Goal: Navigation & Orientation: Locate item on page

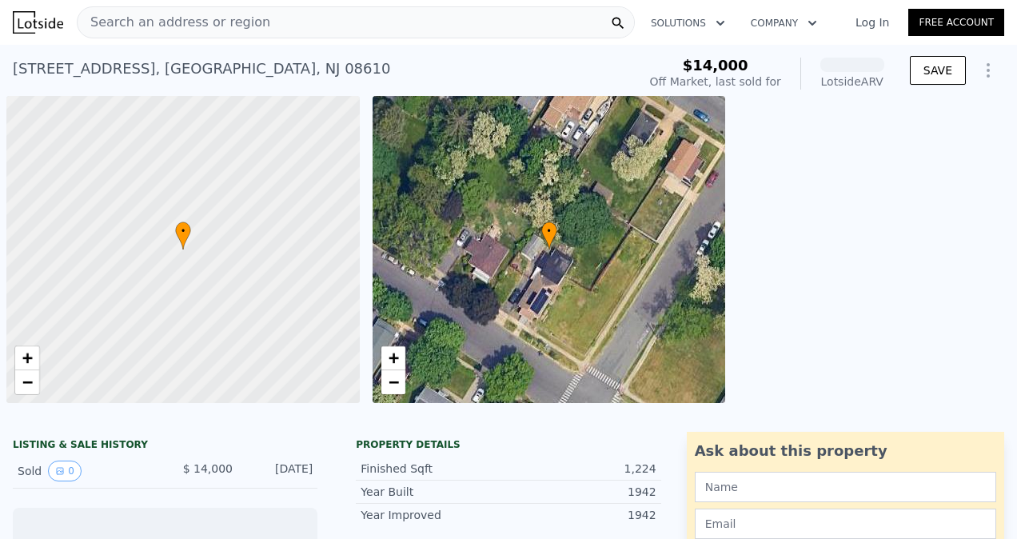
scroll to position [0, 6]
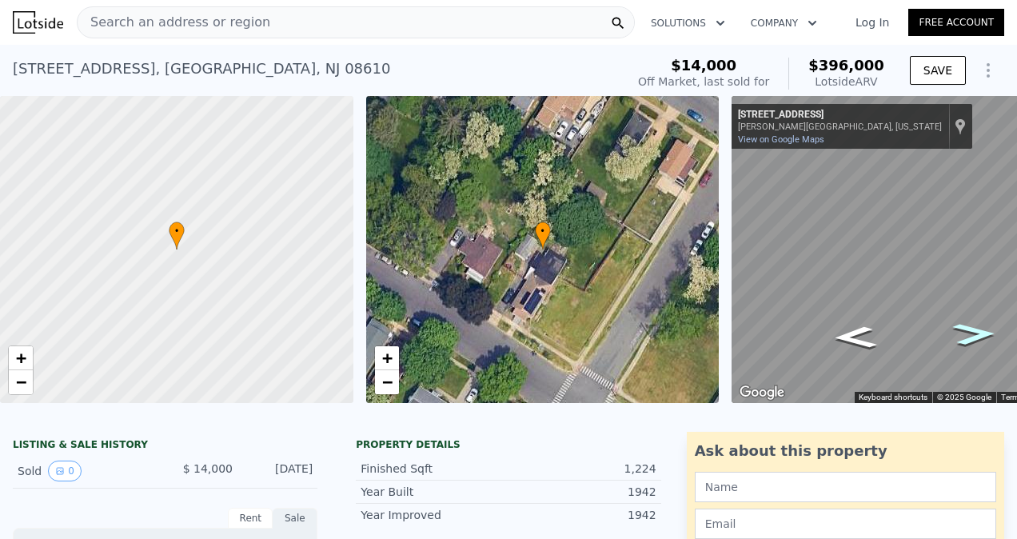
click at [983, 337] on icon "Go Southeast, Grand Ave" at bounding box center [974, 334] width 80 height 32
click at [981, 332] on icon "Go Southeast, Grand Ave" at bounding box center [974, 334] width 80 height 32
click at [852, 334] on icon "Go Northwest, Grand Ave" at bounding box center [854, 337] width 80 height 32
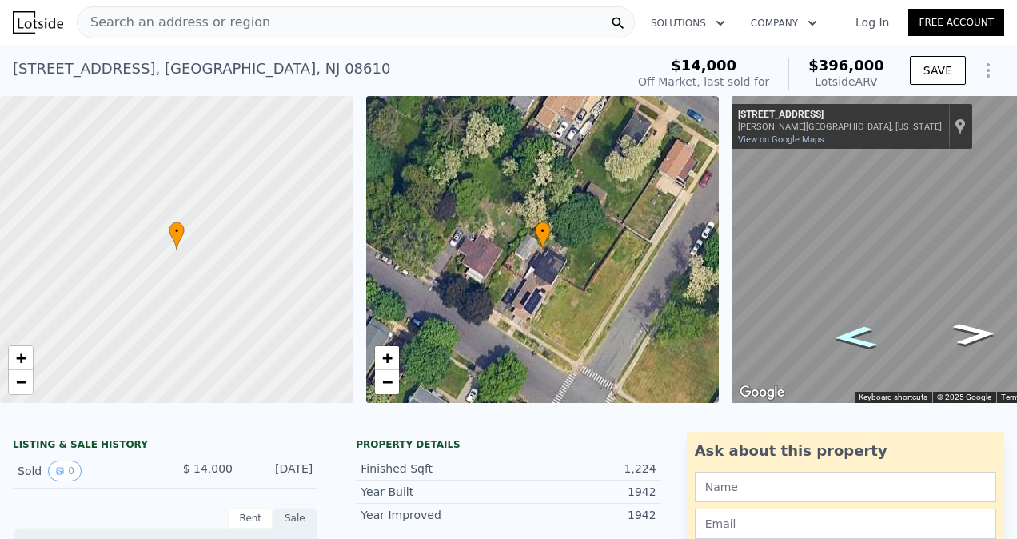
click at [852, 334] on icon "Go Northwest, Grand Ave" at bounding box center [854, 337] width 80 height 32
click at [982, 333] on icon "Go Southeast, Grand Ave" at bounding box center [974, 334] width 80 height 32
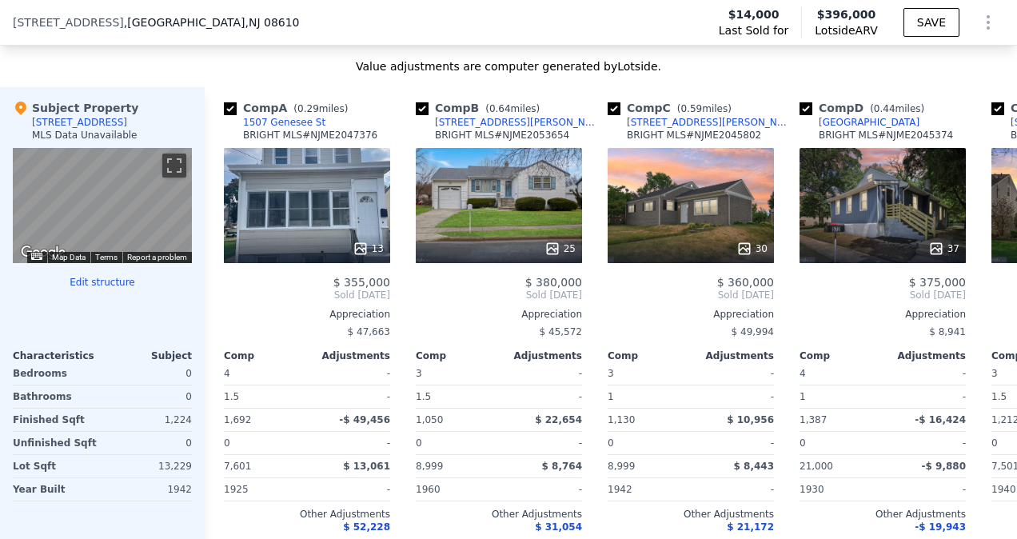
scroll to position [1610, 0]
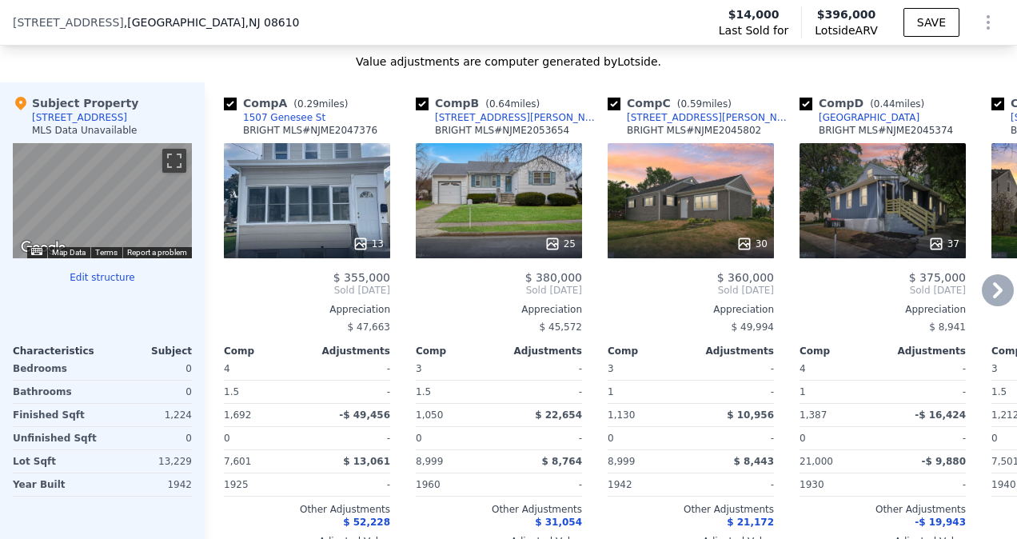
click at [981, 300] on icon at bounding box center [997, 290] width 32 height 32
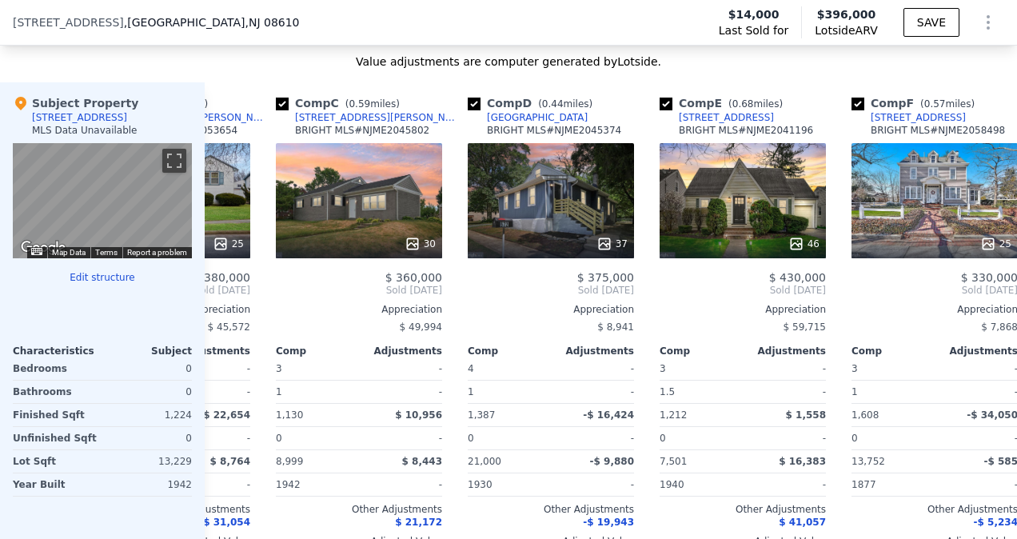
scroll to position [0, 384]
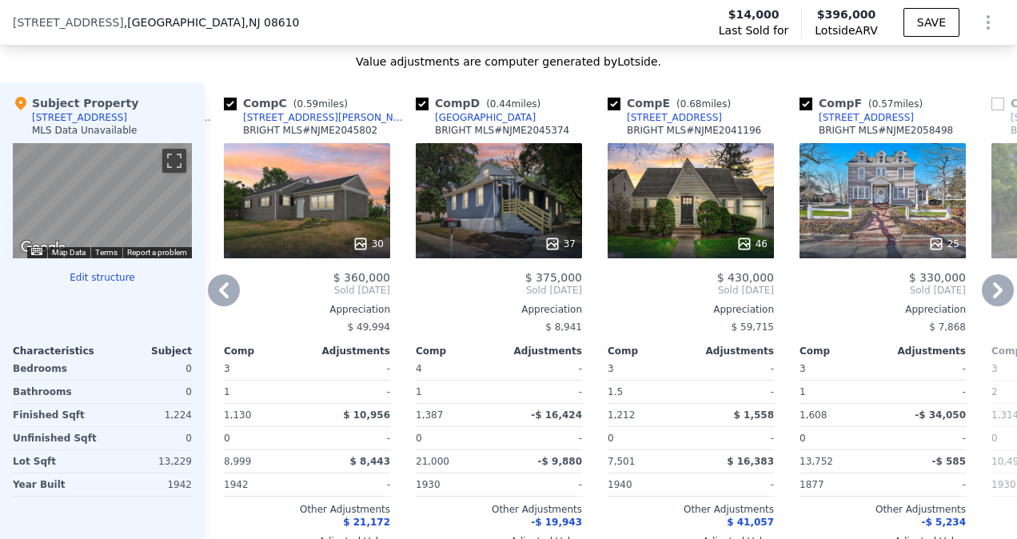
click at [981, 300] on icon at bounding box center [997, 290] width 32 height 32
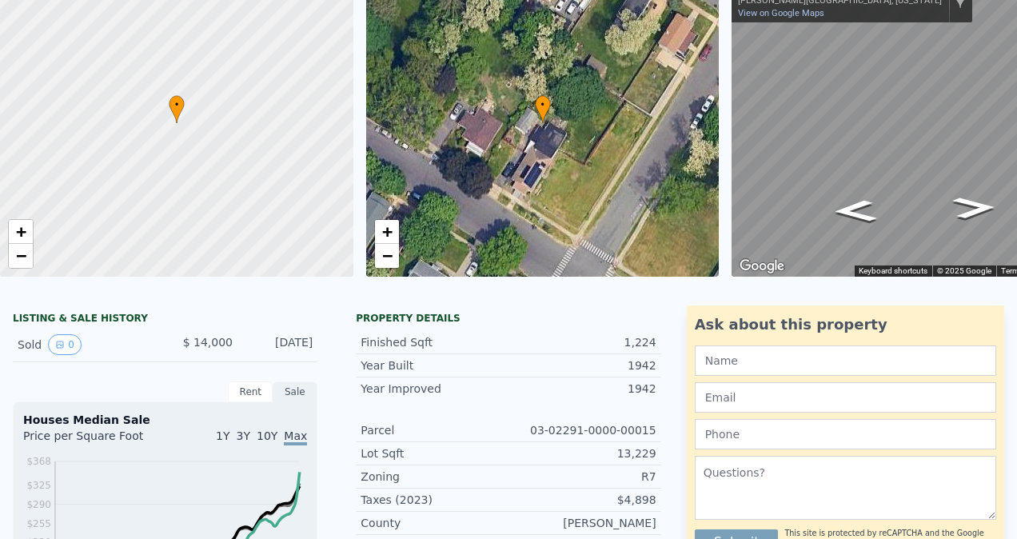
scroll to position [0, 0]
